Goal: Information Seeking & Learning: Learn about a topic

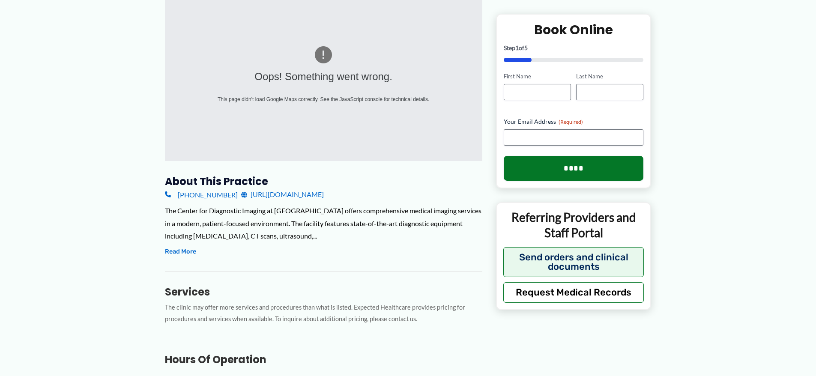
scroll to position [171, 0]
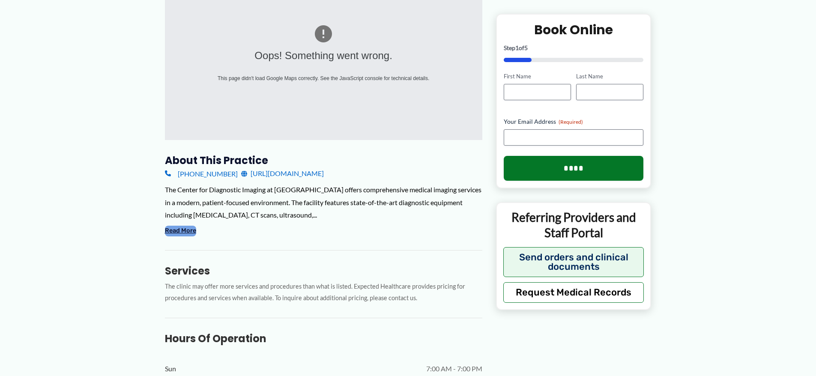
click at [186, 230] on button "Read More" at bounding box center [180, 231] width 31 height 10
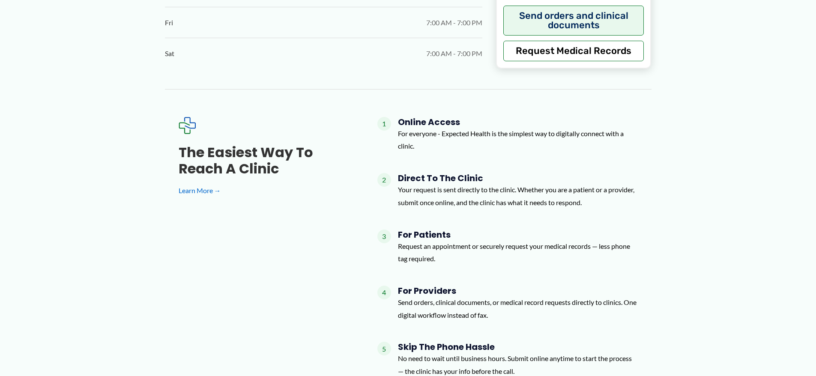
scroll to position [814, 0]
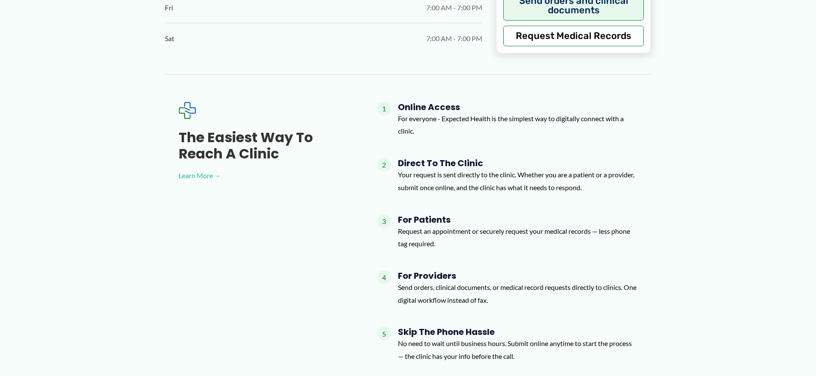
click at [206, 175] on link "Learn More →" at bounding box center [264, 175] width 171 height 13
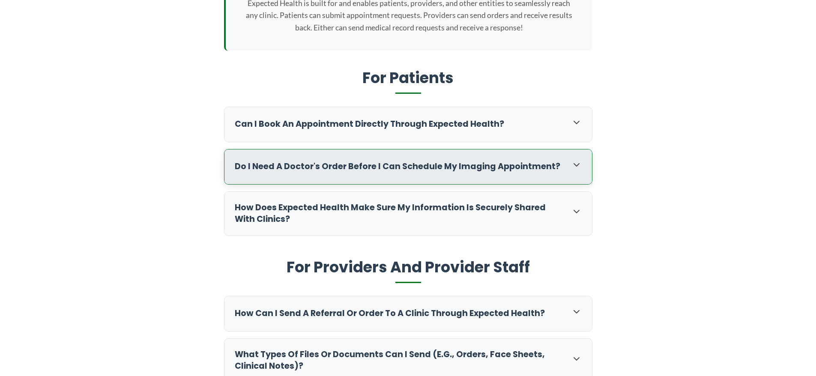
scroll to position [257, 0]
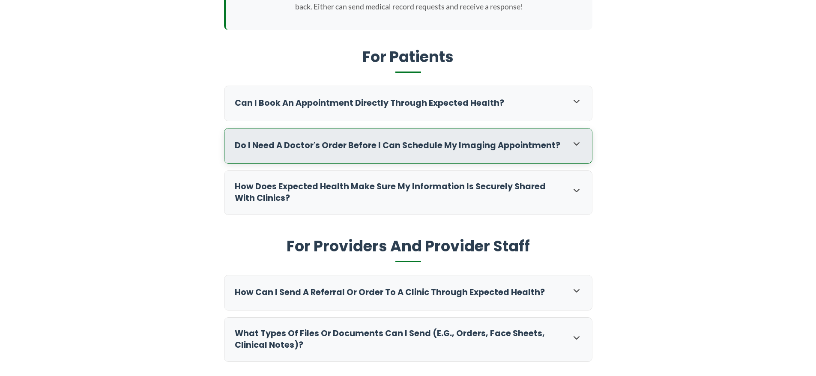
click at [576, 141] on icon at bounding box center [576, 144] width 10 height 10
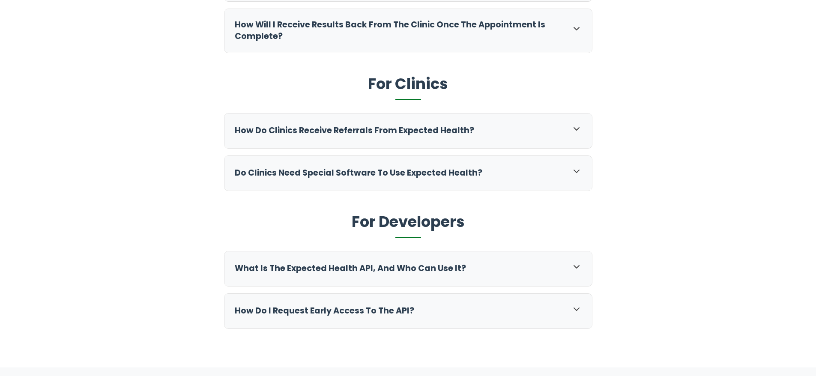
scroll to position [685, 0]
